Goal: Task Accomplishment & Management: Use online tool/utility

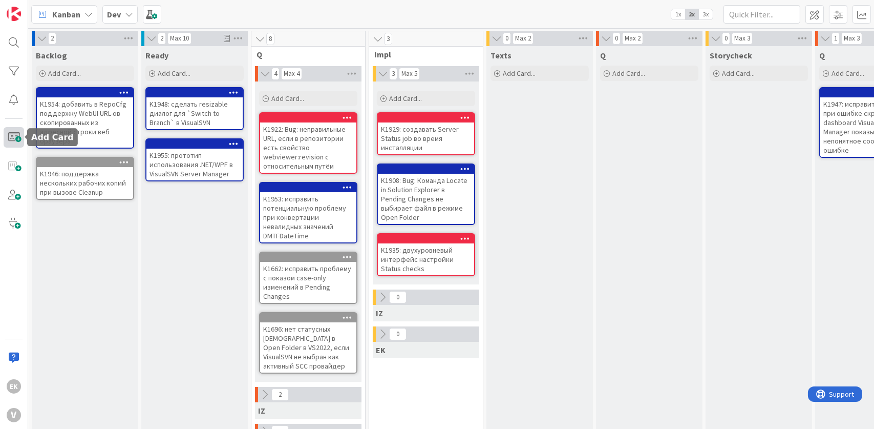
click at [11, 134] on span at bounding box center [14, 137] width 20 height 20
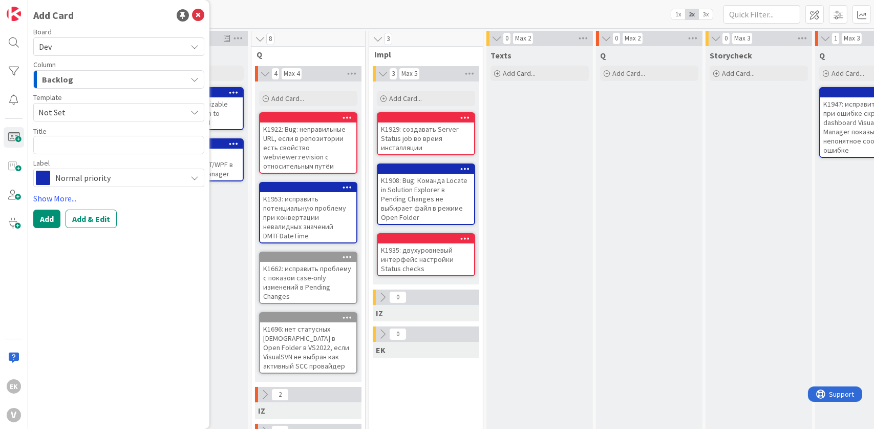
type textarea "x"
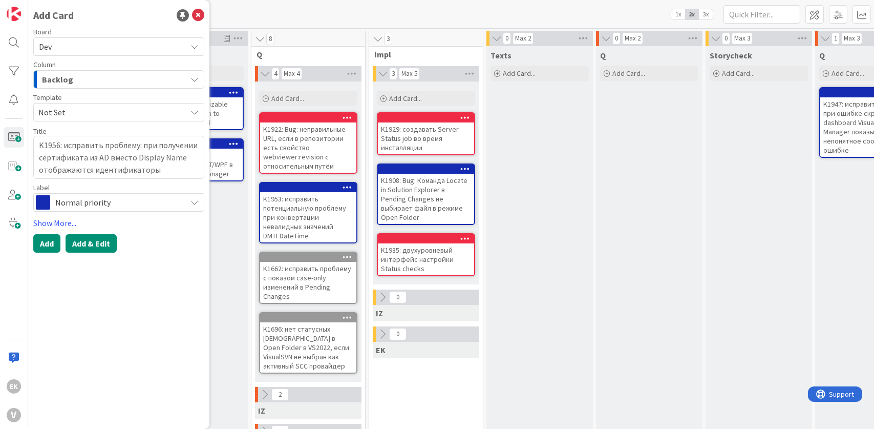
type textarea "K1956: исправить проблему: при получении сертификата из AD вместо Display Name …"
click at [84, 246] on button "Add & Edit" at bounding box center [91, 243] width 51 height 18
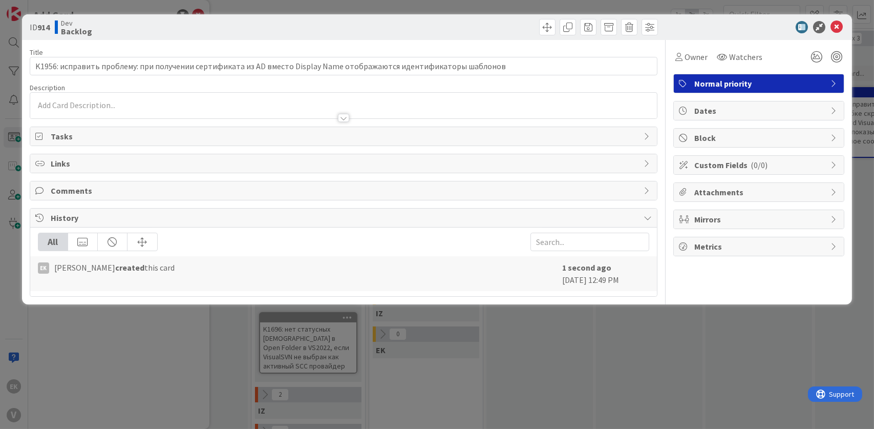
click at [80, 108] on div at bounding box center [343, 113] width 627 height 11
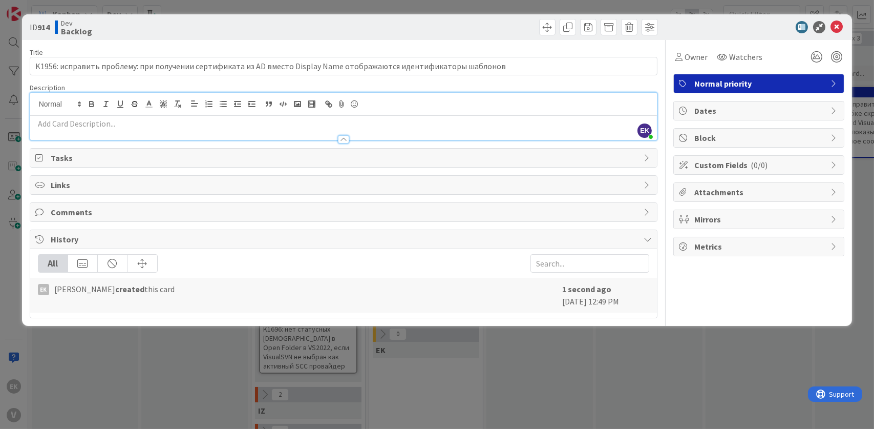
click at [76, 125] on p at bounding box center [343, 124] width 617 height 12
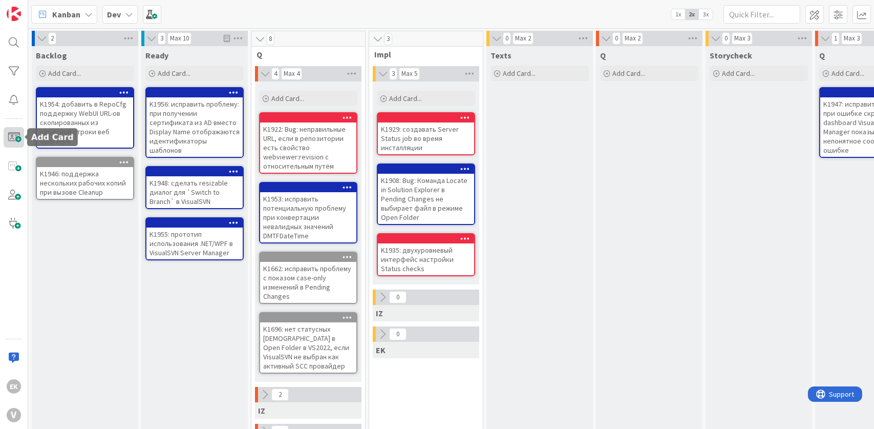
click at [14, 132] on span at bounding box center [14, 137] width 20 height 20
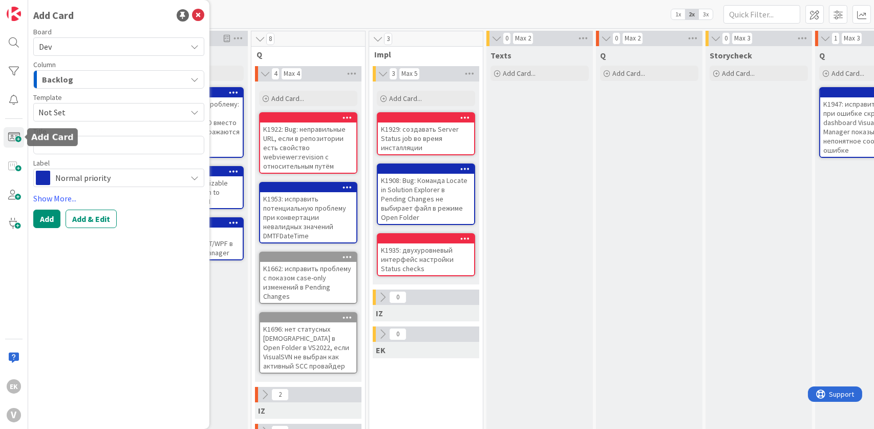
type textarea "x"
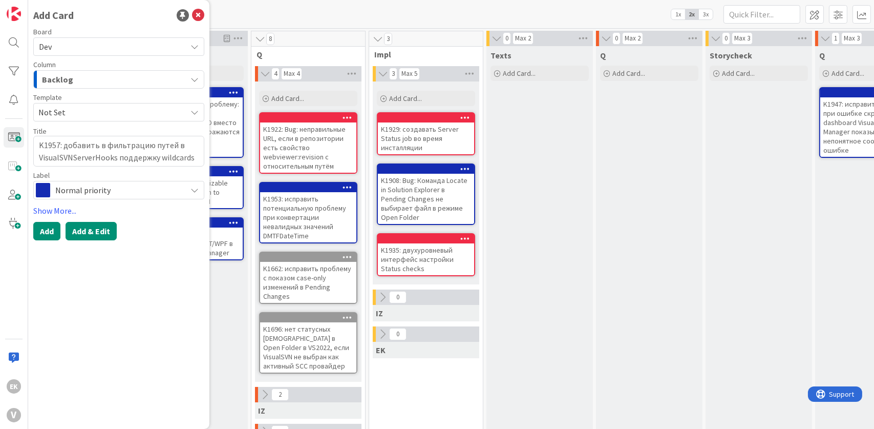
type textarea "K1957: добавить в фильтрацию путей в VisualSVNServerHooks поддержку wildcards"
click at [100, 235] on button "Add & Edit" at bounding box center [91, 231] width 51 height 18
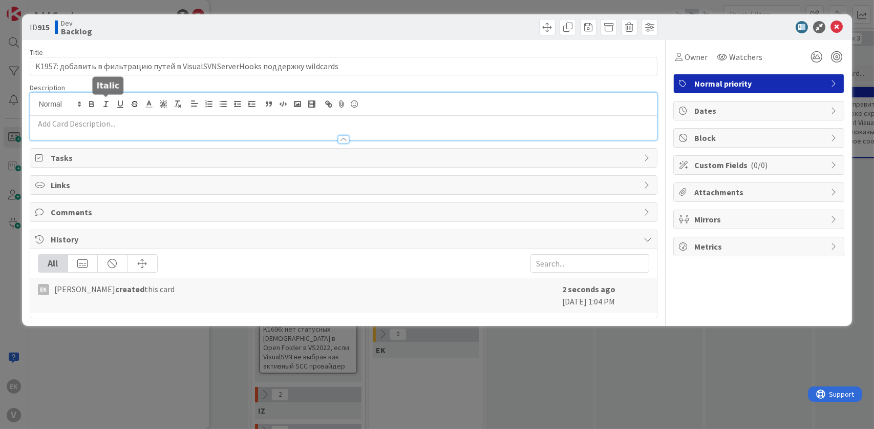
click at [103, 105] on div at bounding box center [343, 116] width 627 height 47
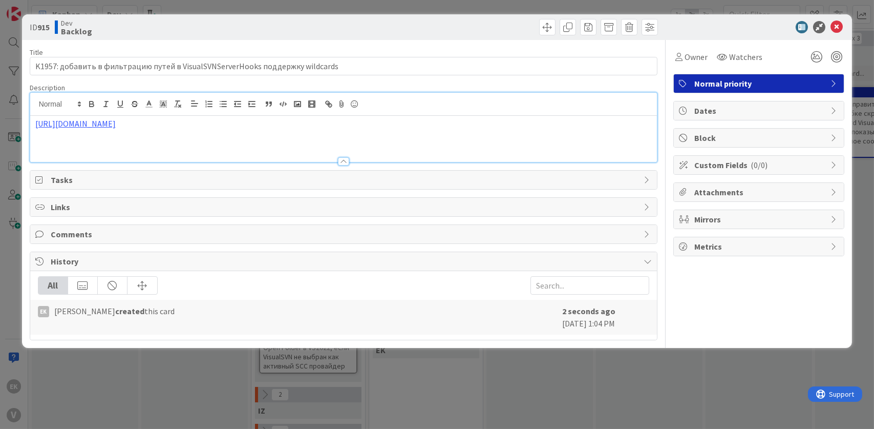
click at [100, 375] on div "ID 915 Dev Backlog Title 77 / 128 K1957: добавить в фильтрацию путей в VisualSV…" at bounding box center [437, 214] width 874 height 429
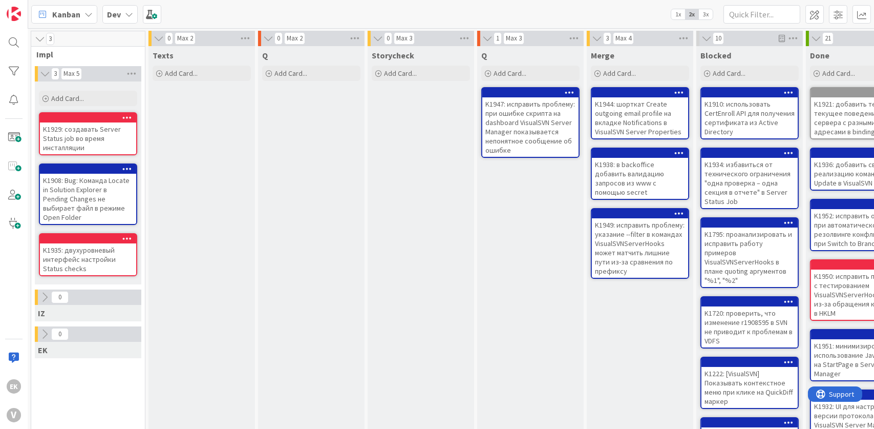
scroll to position [0, 337]
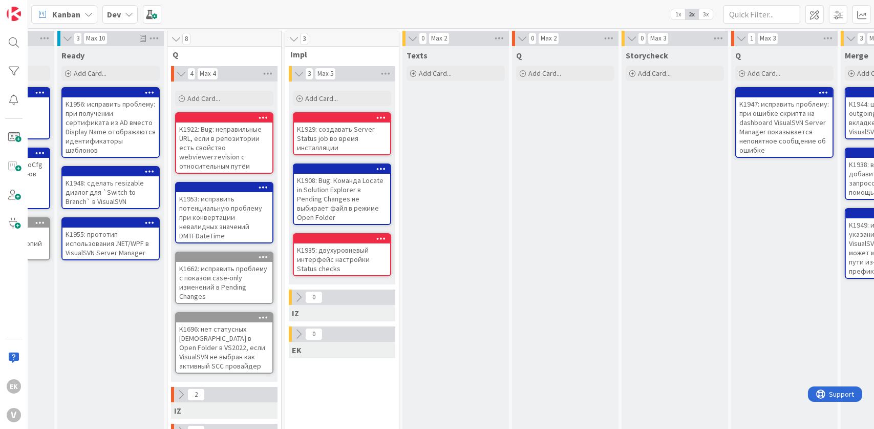
scroll to position [0, 441]
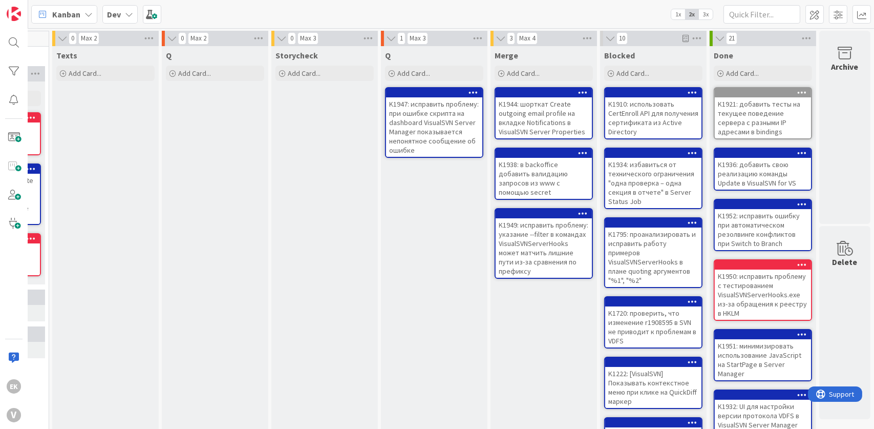
click at [447, 246] on div "Q Add Card... K1947: исправить проблему: при ошибке скрипта на dashboard Visual…" at bounding box center [434, 376] width 106 height 660
